Goal: Find specific page/section: Find specific page/section

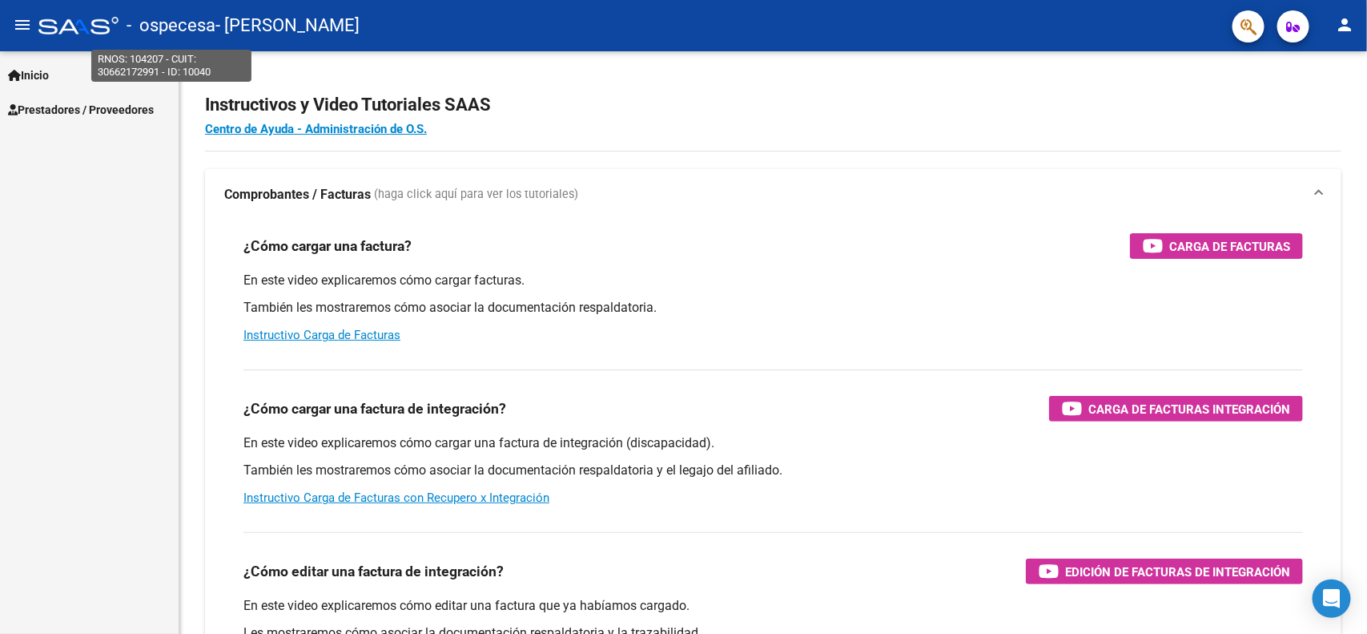
click at [206, 24] on span "- ospecesa" at bounding box center [171, 25] width 89 height 35
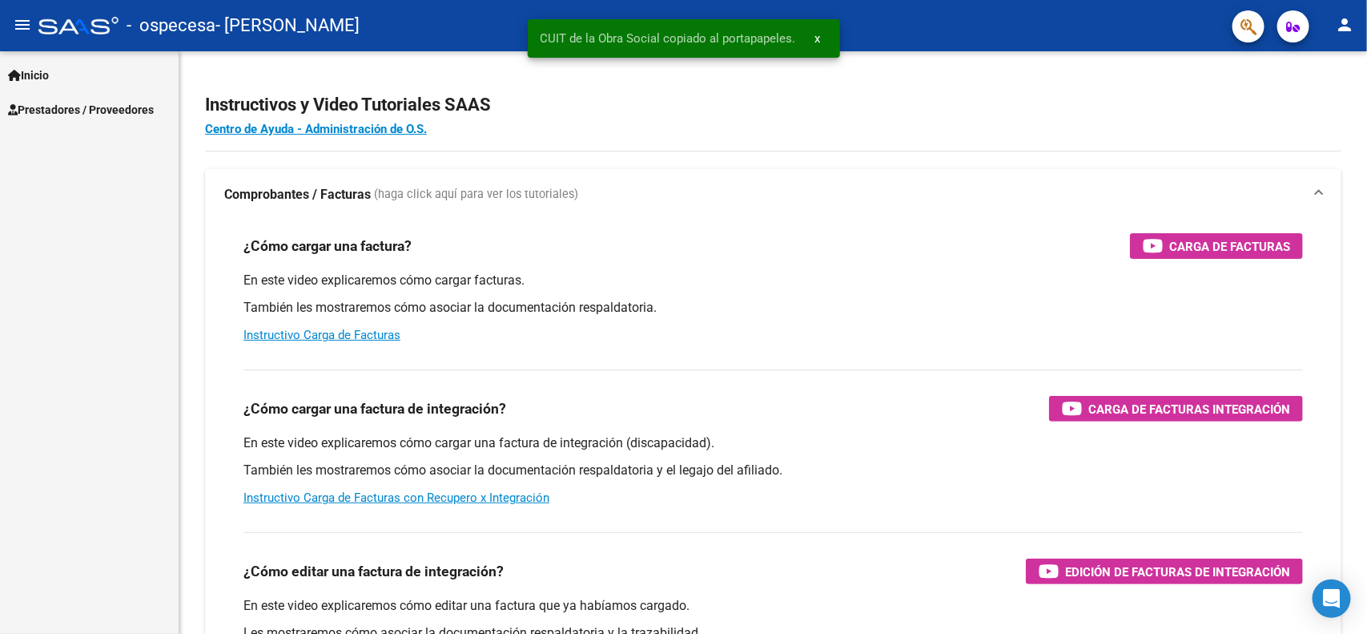
click at [33, 24] on button "menu" at bounding box center [22, 26] width 32 height 32
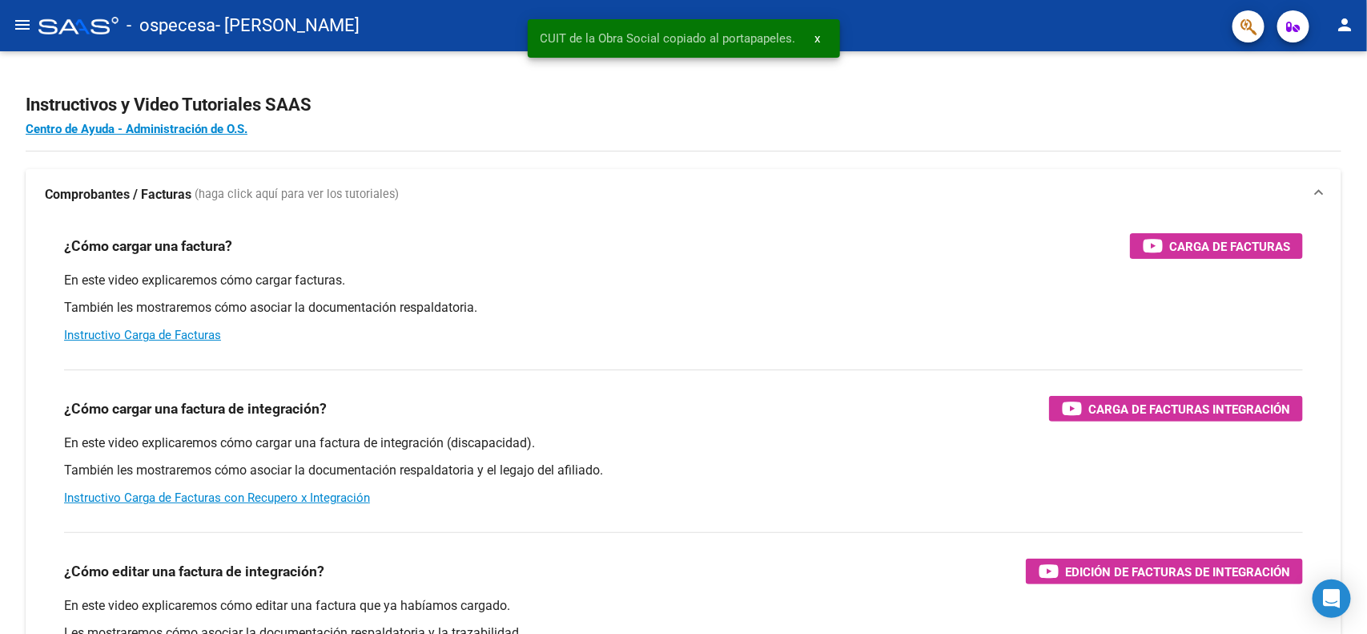
click at [30, 26] on mat-icon "menu" at bounding box center [22, 24] width 19 height 19
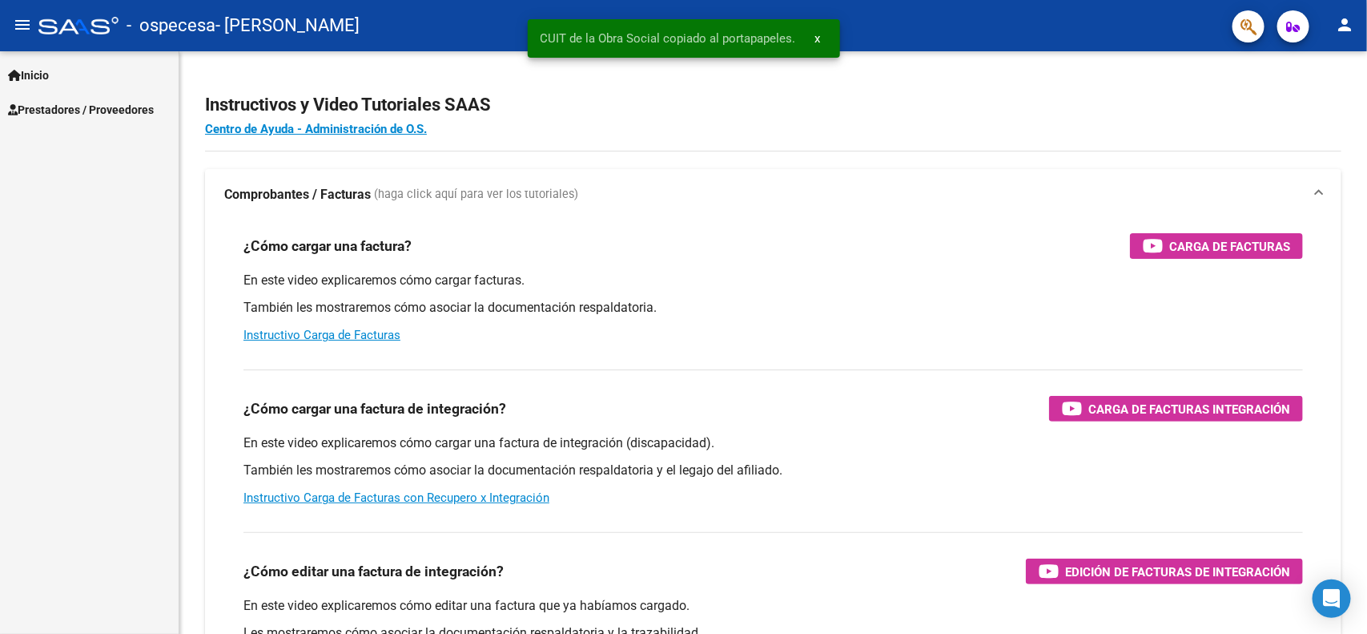
click at [123, 98] on link "Prestadores / Proveedores" at bounding box center [89, 109] width 179 height 34
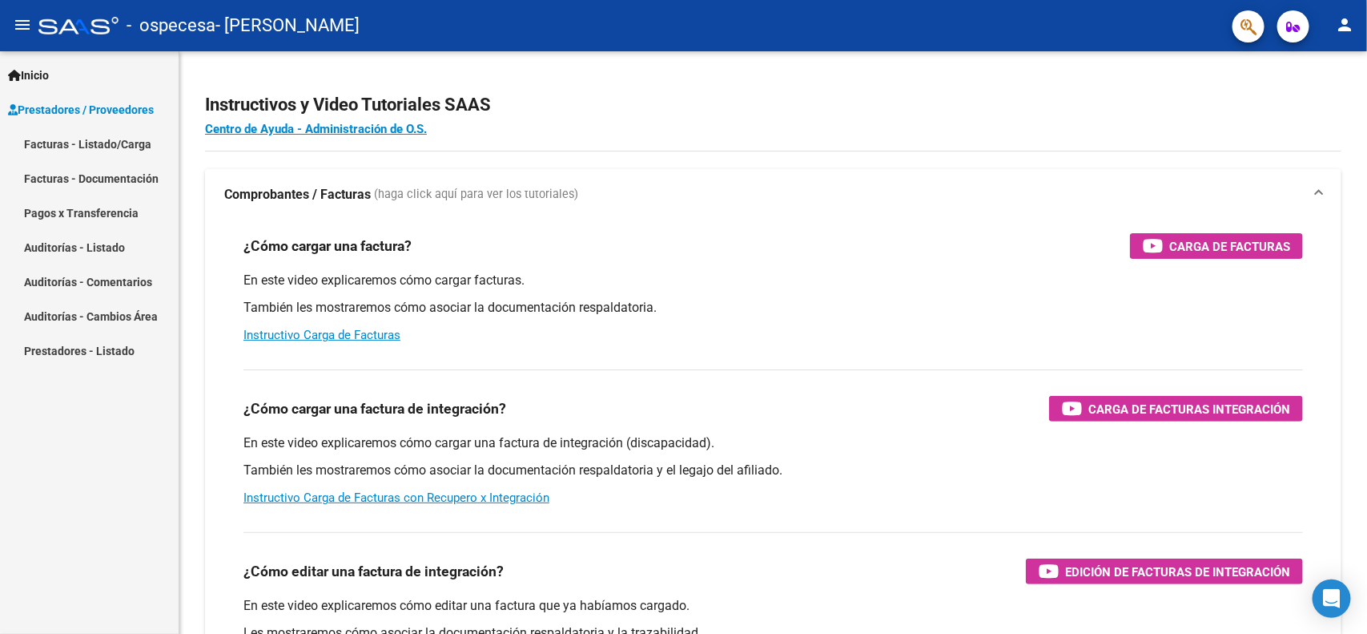
click at [123, 144] on link "Facturas - Listado/Carga" at bounding box center [89, 144] width 179 height 34
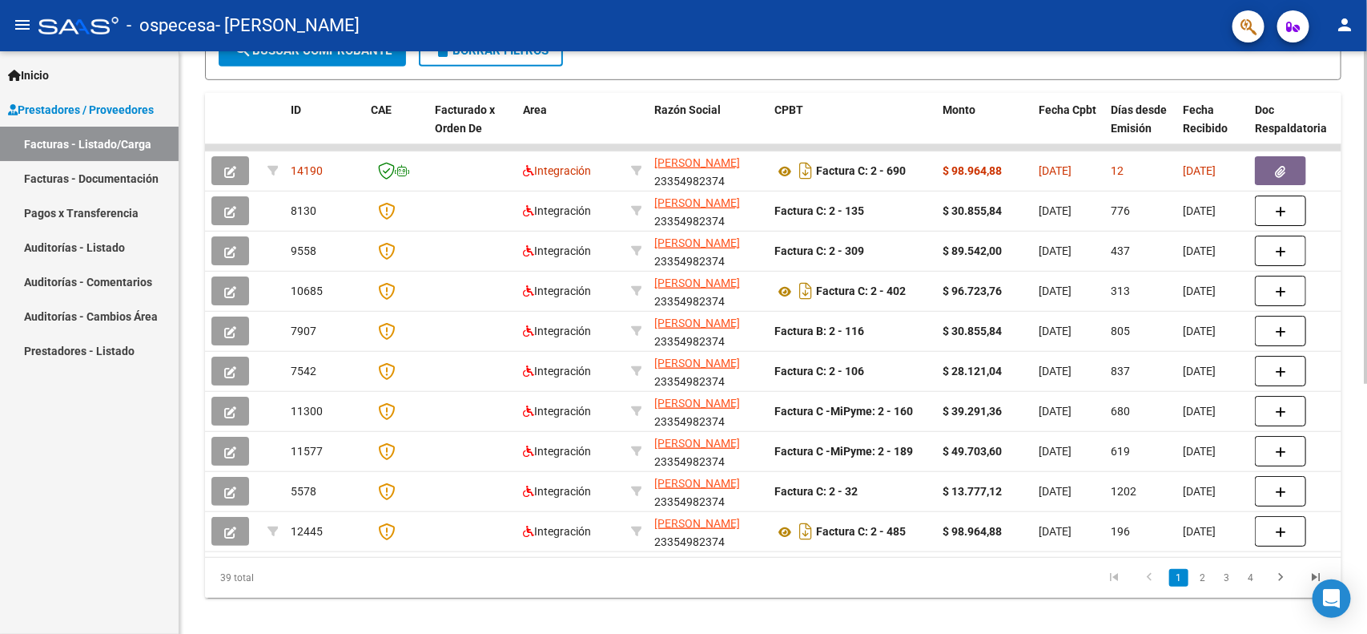
scroll to position [407, 0]
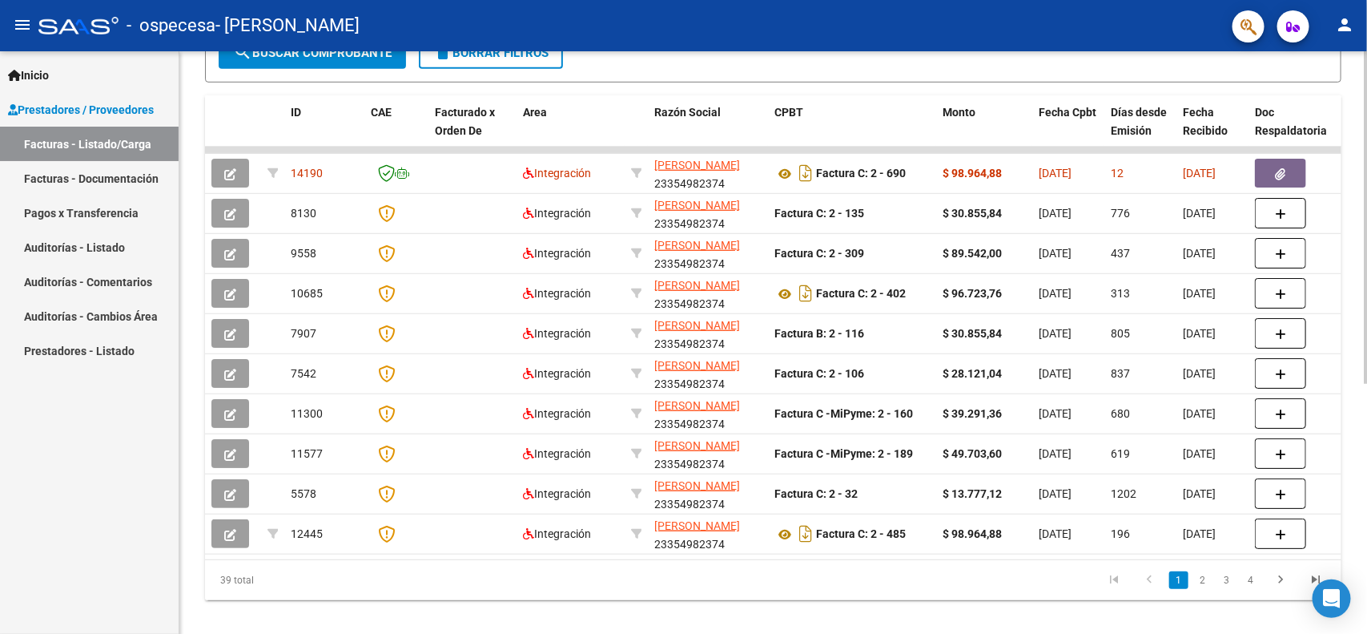
click at [1366, 521] on div at bounding box center [1366, 457] width 4 height 332
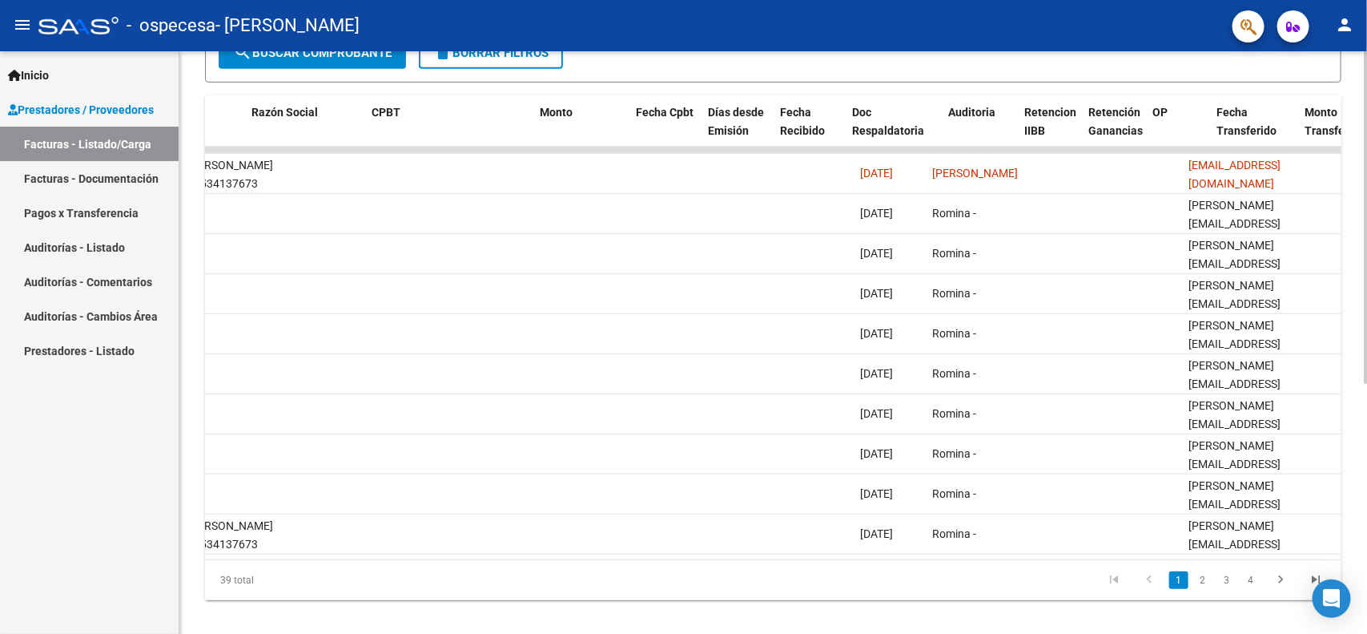
scroll to position [0, 402]
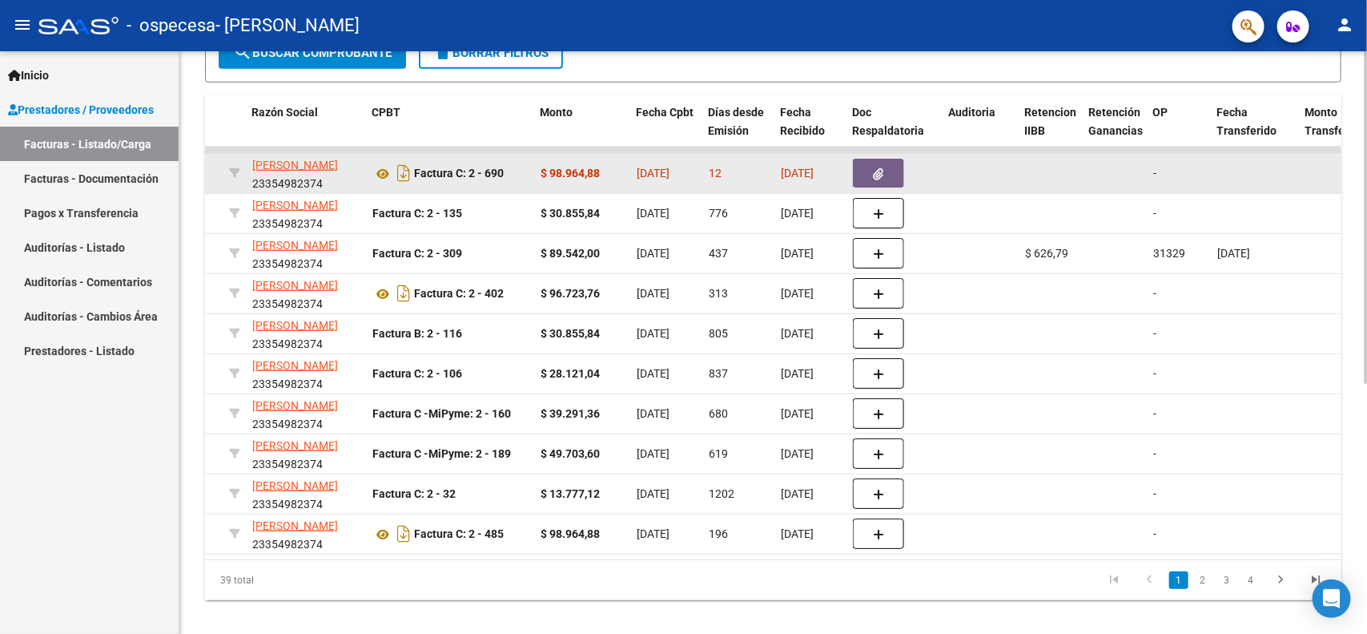
click at [875, 168] on icon "button" at bounding box center [879, 174] width 10 height 12
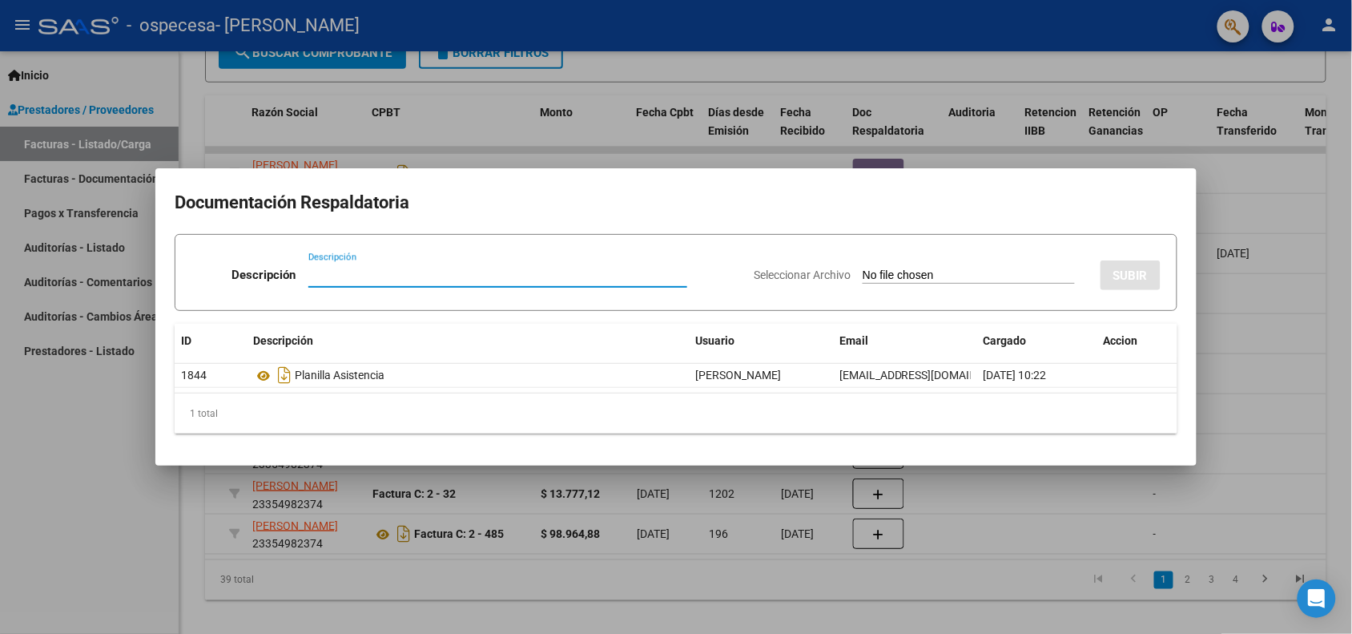
click at [1240, 336] on div at bounding box center [676, 317] width 1352 height 634
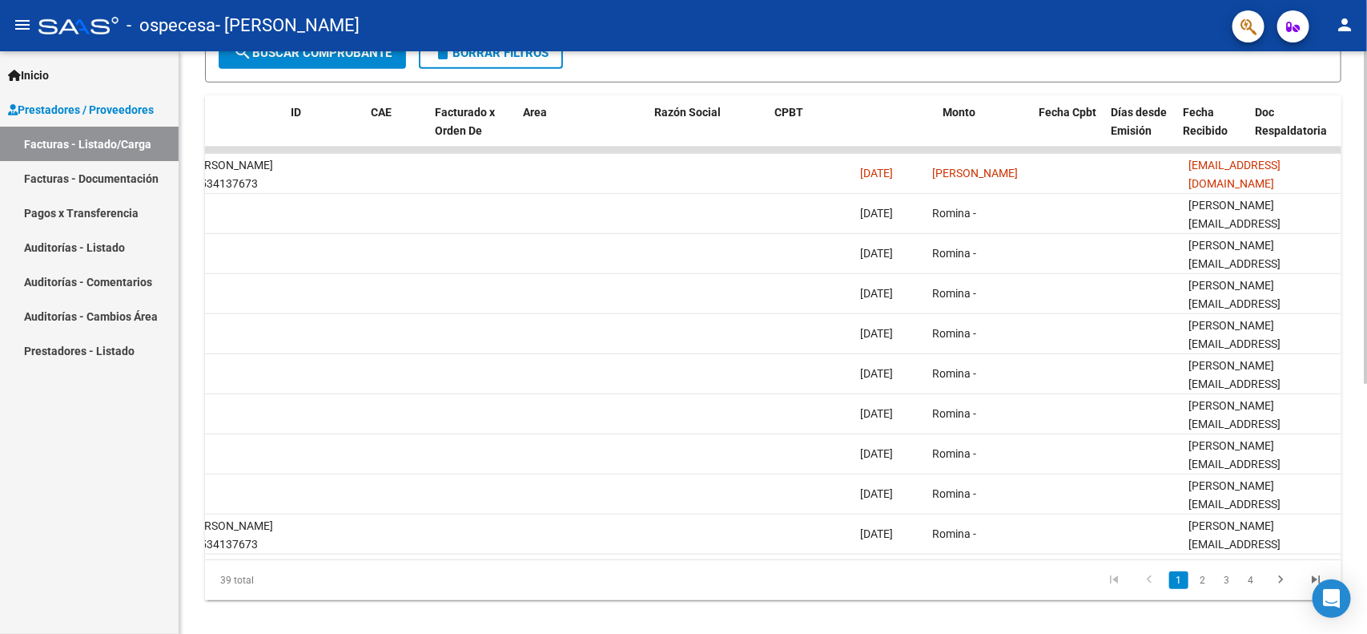
scroll to position [0, 0]
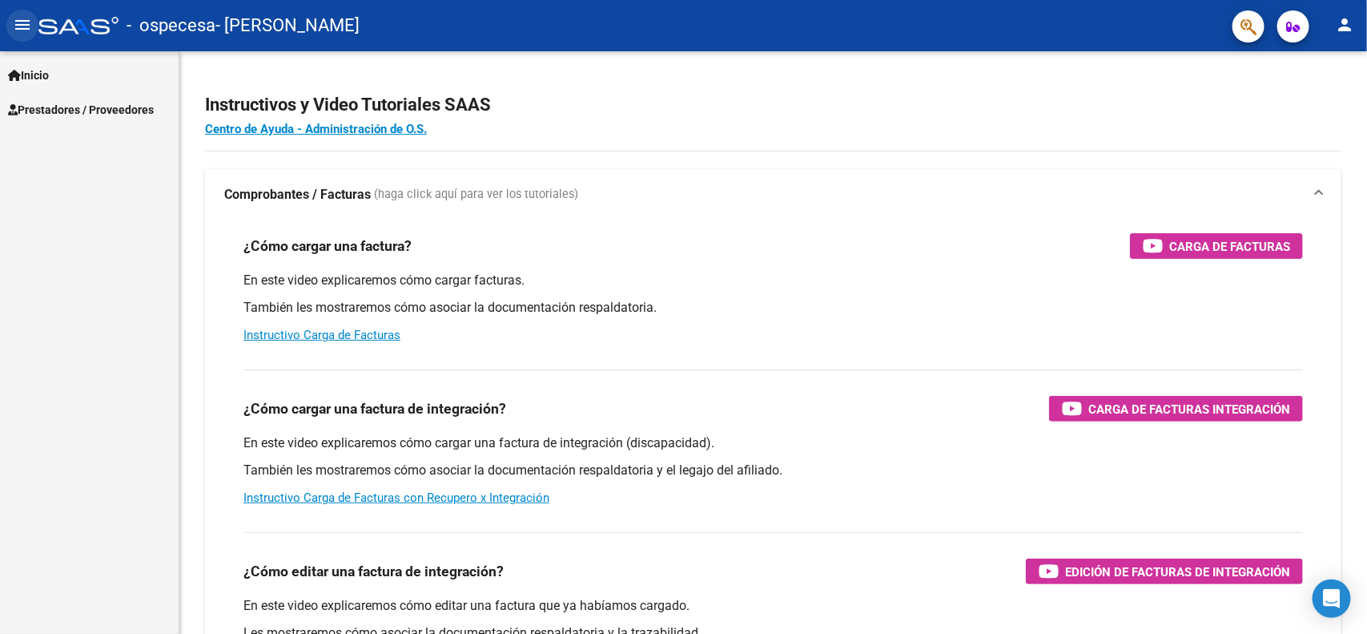
click at [17, 26] on mat-icon "menu" at bounding box center [22, 24] width 19 height 19
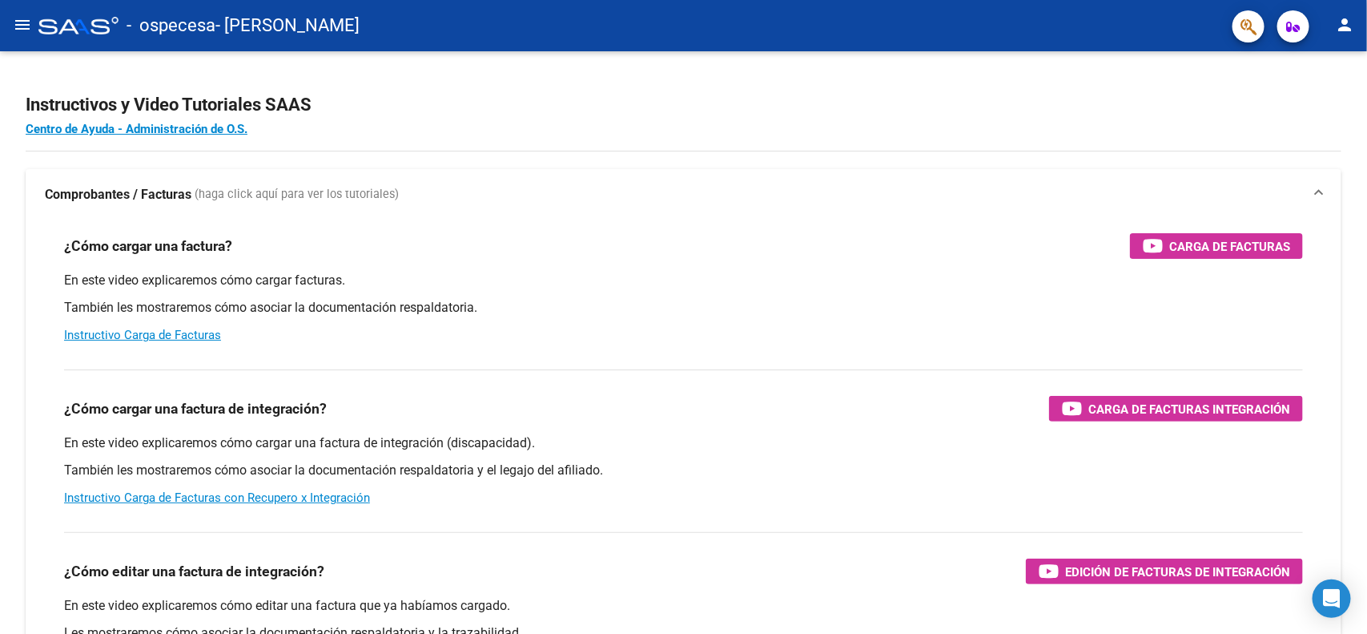
click at [33, 20] on button "menu" at bounding box center [22, 26] width 32 height 32
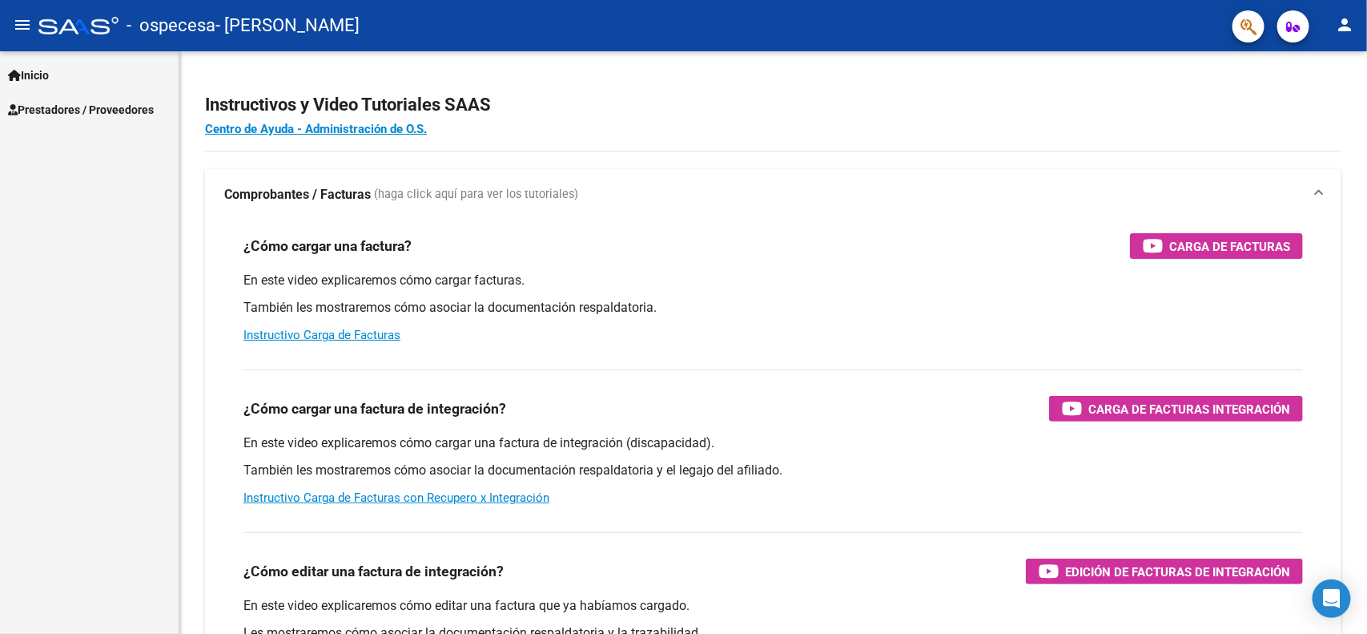
click at [34, 109] on span "Prestadores / Proveedores" at bounding box center [81, 110] width 146 height 18
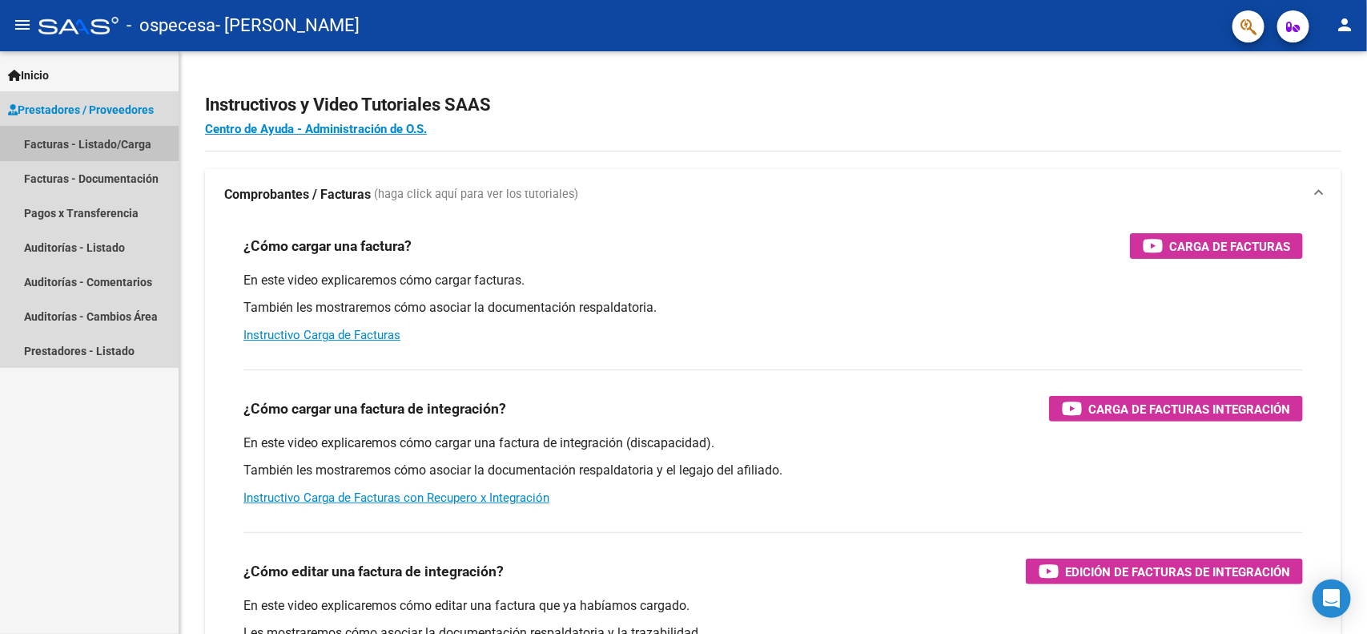
click at [109, 142] on link "Facturas - Listado/Carga" at bounding box center [89, 144] width 179 height 34
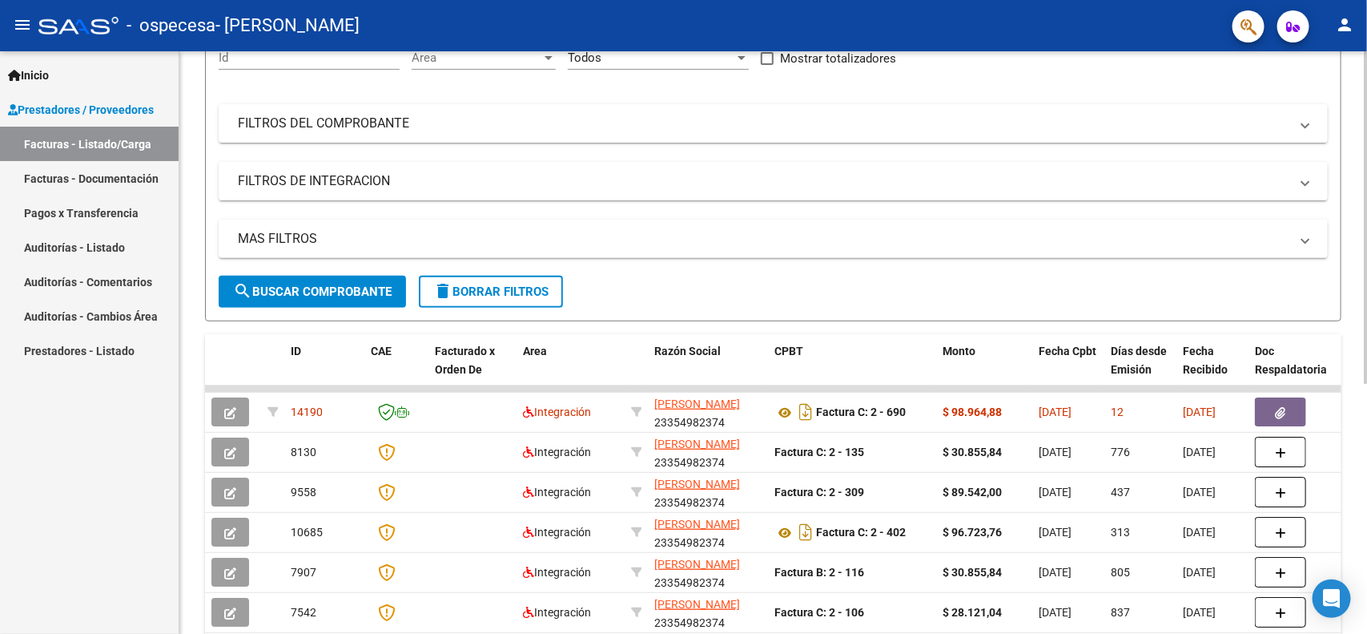
click at [1366, 243] on div at bounding box center [1366, 317] width 4 height 332
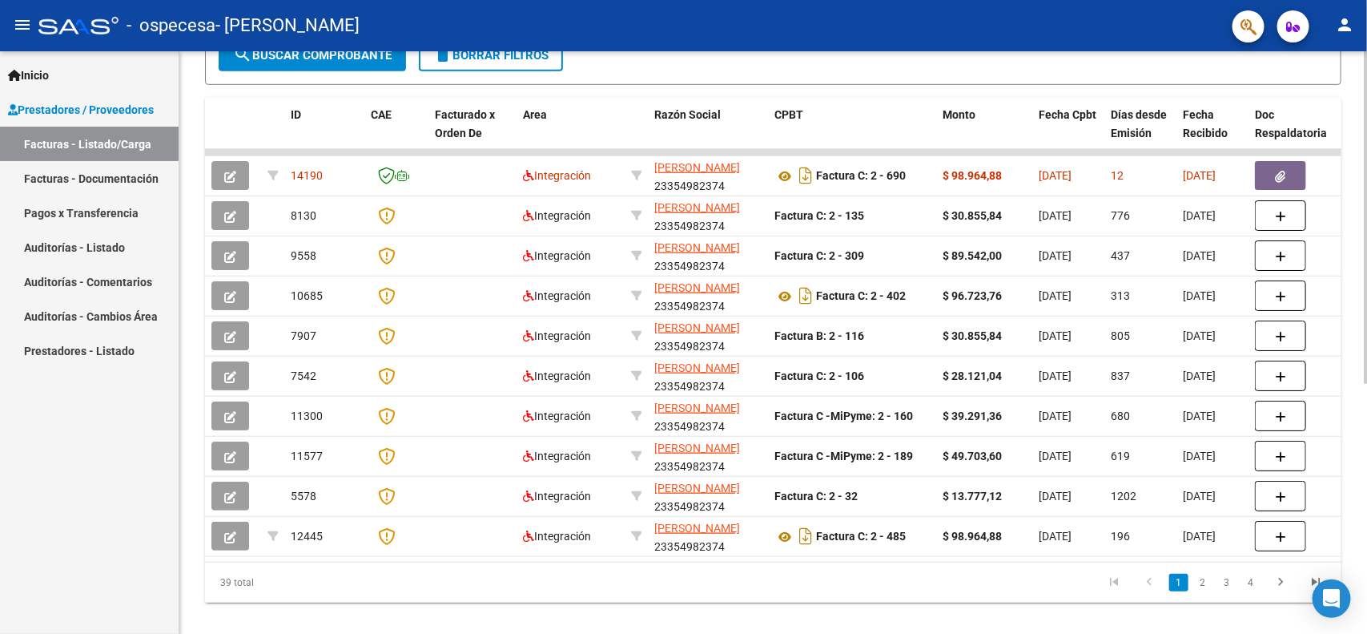
scroll to position [409, 0]
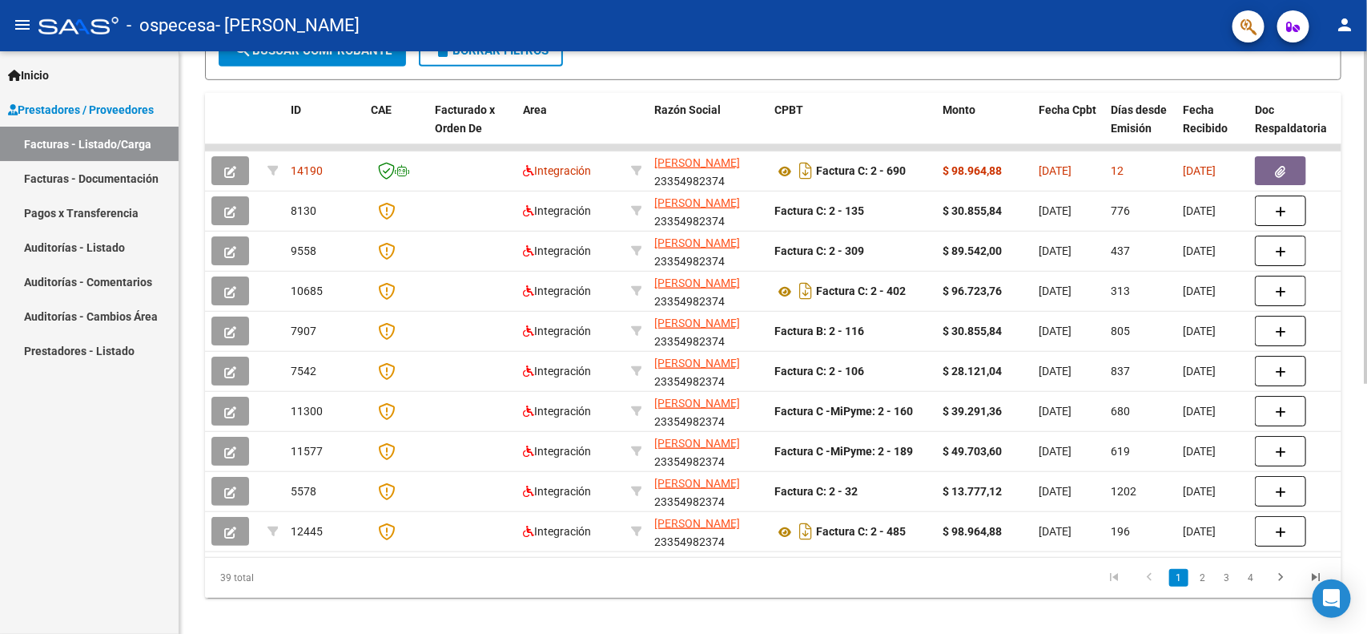
click at [1366, 299] on div at bounding box center [1366, 458] width 4 height 332
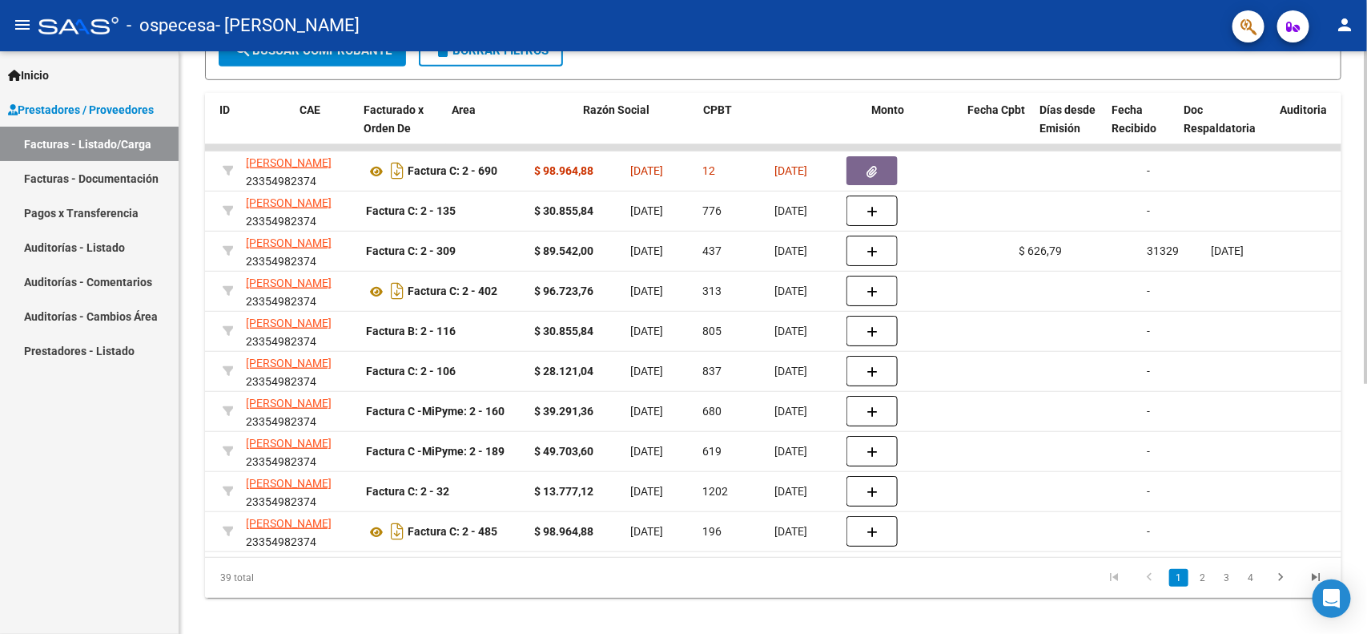
scroll to position [0, 0]
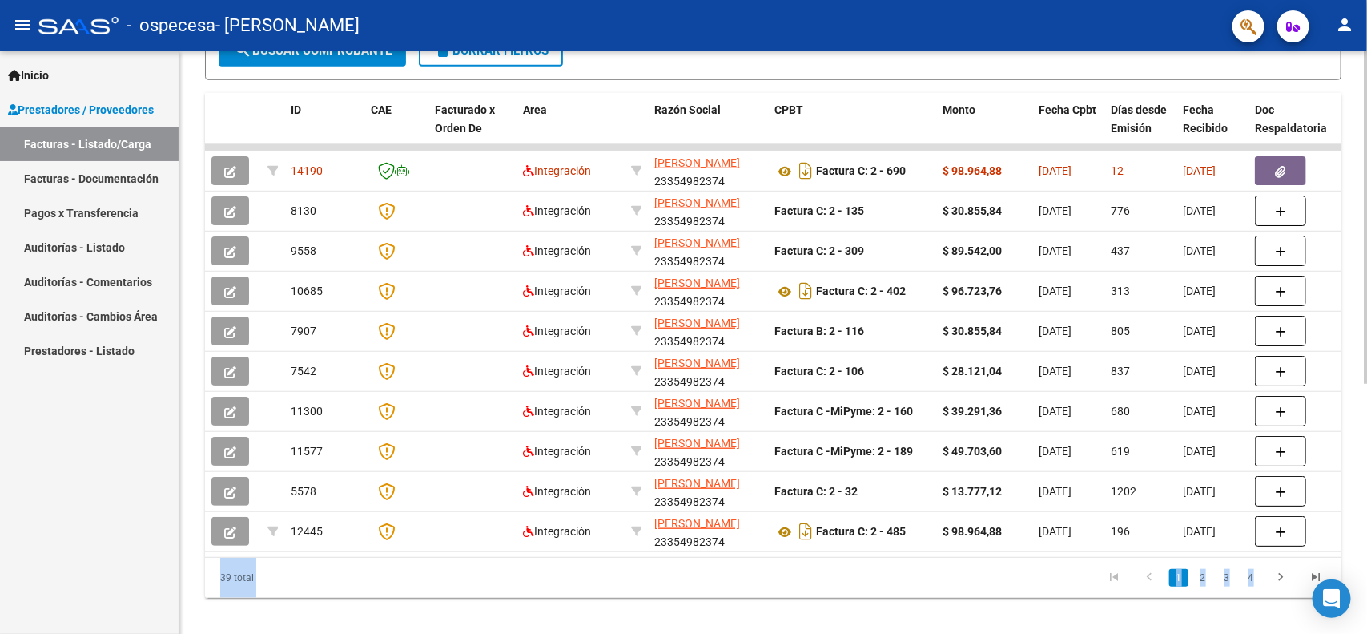
drag, startPoint x: 1366, startPoint y: 246, endPoint x: 1366, endPoint y: 143, distance: 103.3
click at [1366, 143] on div "Video tutorial PRESTADORES -> Listado de CPBTs Emitidos por Prestadores / Prove…" at bounding box center [775, 145] width 1192 height 1007
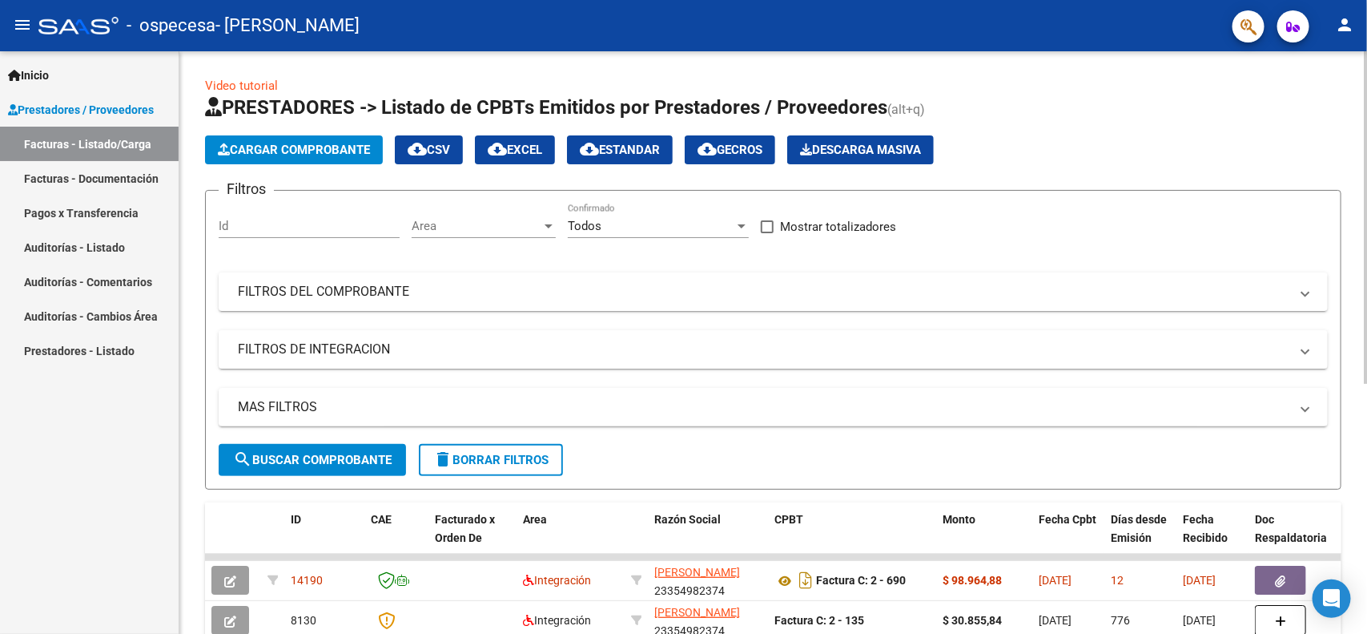
click at [1364, 66] on div at bounding box center [1366, 217] width 4 height 332
click at [362, 479] on form "Filtros Id Area Area Todos Confirmado Mostrar totalizadores FILTROS DEL COMPROB…" at bounding box center [773, 340] width 1136 height 300
click at [371, 457] on span "search Buscar Comprobante" at bounding box center [312, 460] width 159 height 14
